Goal: Navigation & Orientation: Find specific page/section

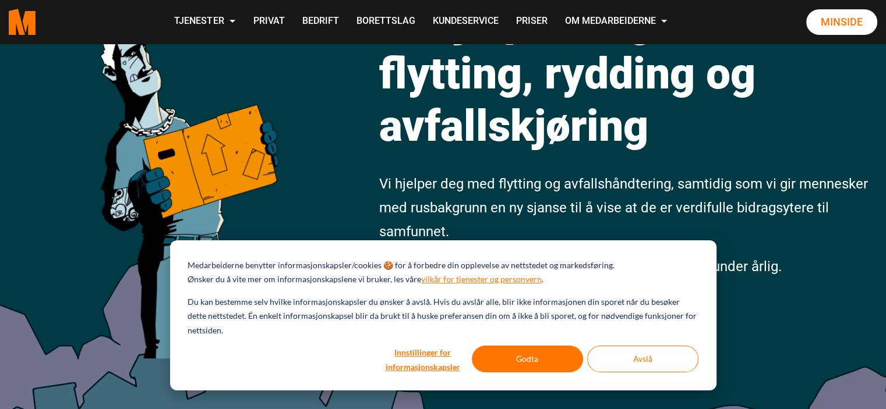
scroll to position [198, 0]
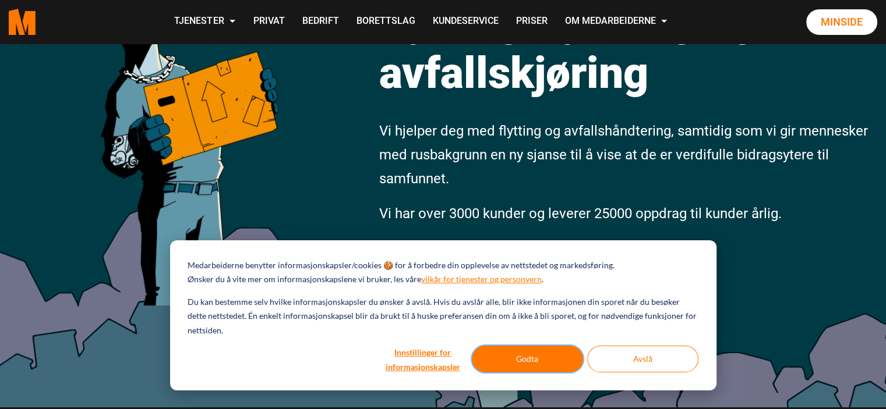
click at [515, 358] on button "Godta" at bounding box center [527, 359] width 111 height 27
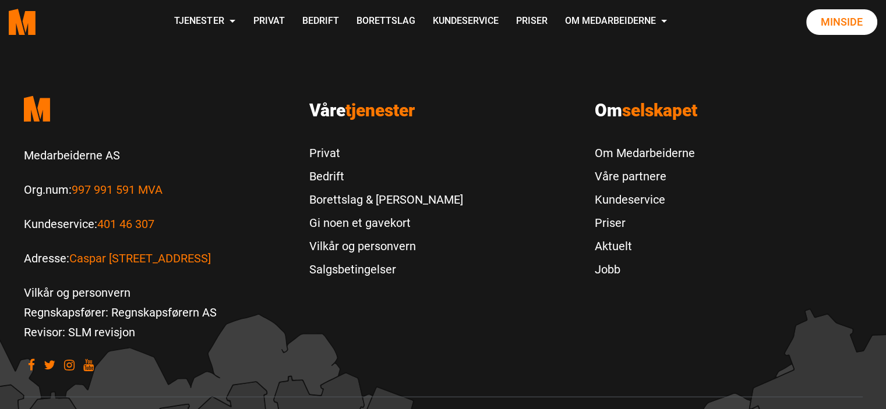
scroll to position [2616, 0]
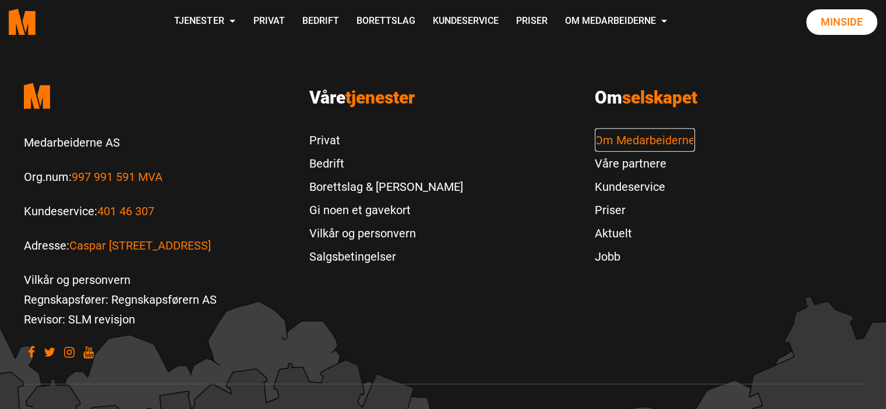
click at [632, 129] on link "Om Medarbeiderne" at bounding box center [645, 140] width 100 height 23
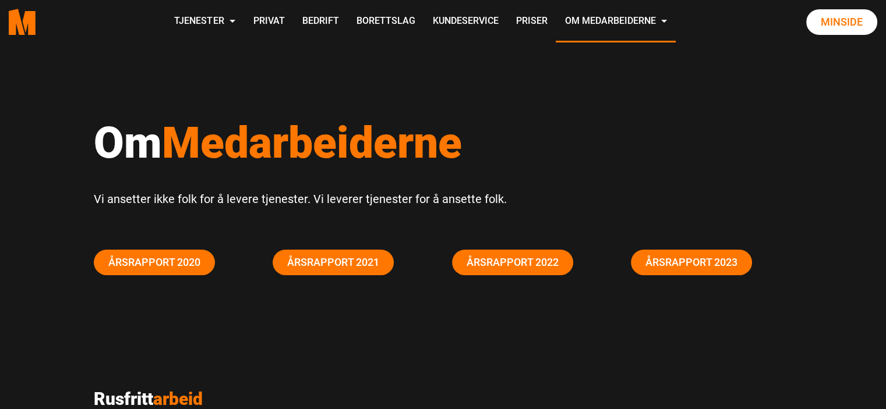
click at [139, 23] on div "Tjenester Avfallskjøring Avfallskjøring for Bedrifter Dødsbo Flyttehjelp Konkur…" at bounding box center [420, 21] width 753 height 41
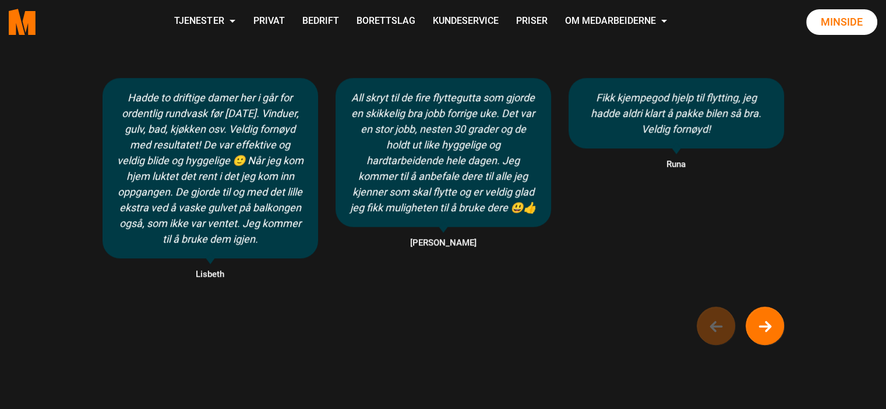
scroll to position [884, 0]
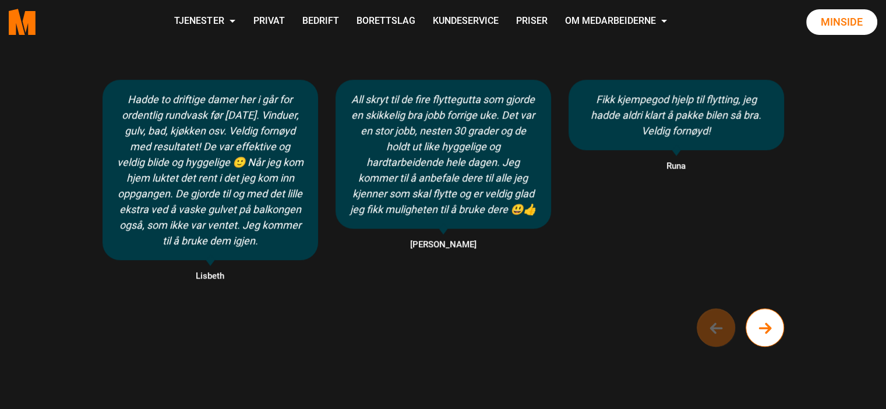
click at [758, 324] on circle "Next button of carousel" at bounding box center [765, 329] width 38 height 38
